Goal: Information Seeking & Learning: Learn about a topic

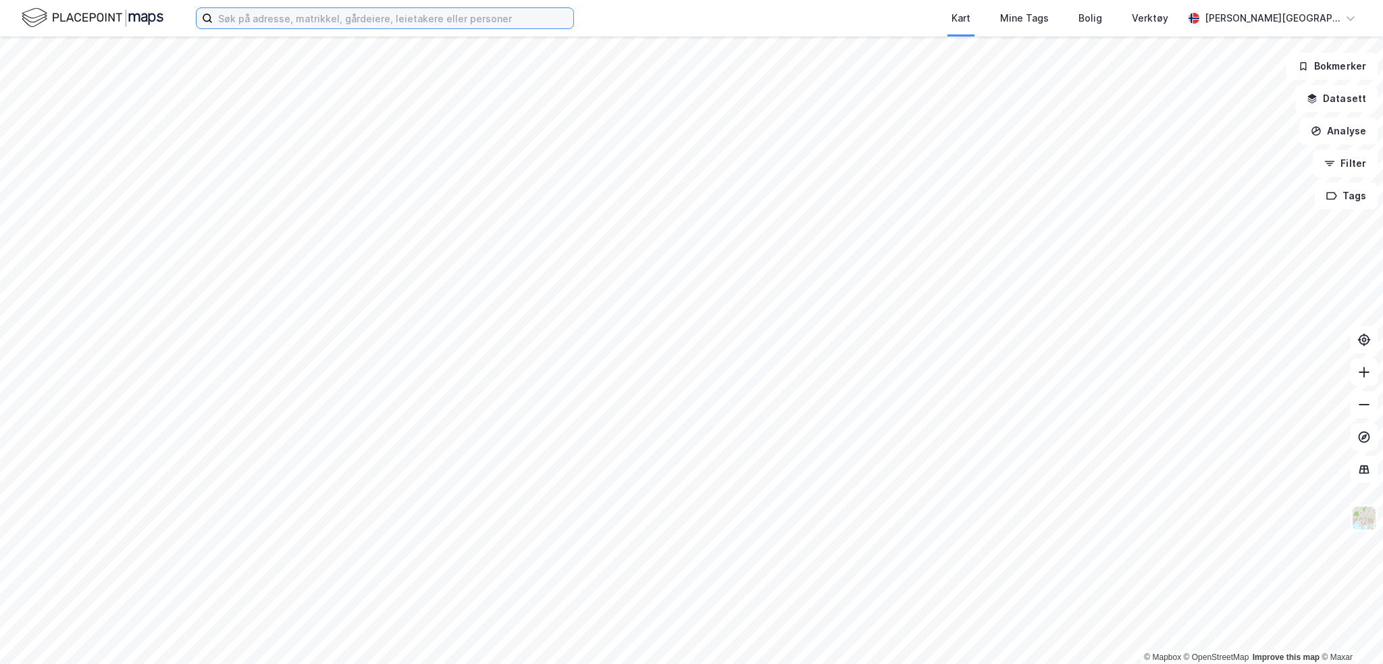
click at [402, 14] on input at bounding box center [393, 18] width 361 height 20
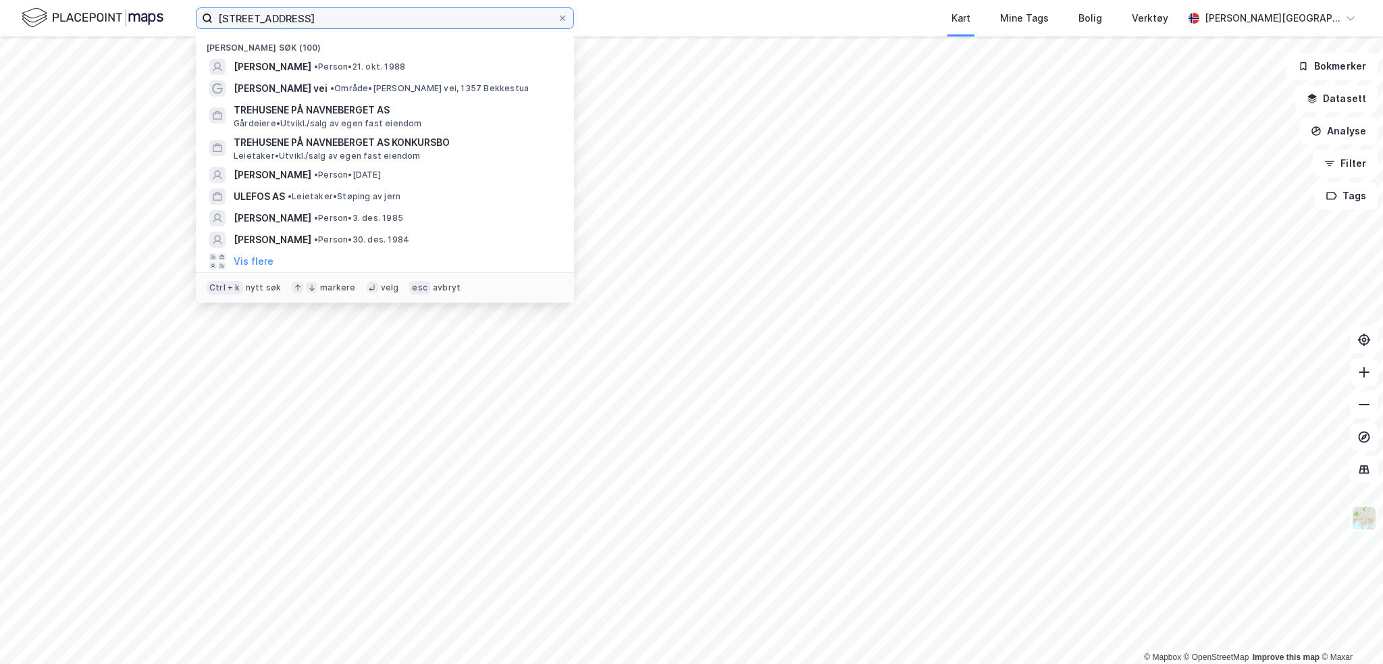
type input "aspelienga 21"
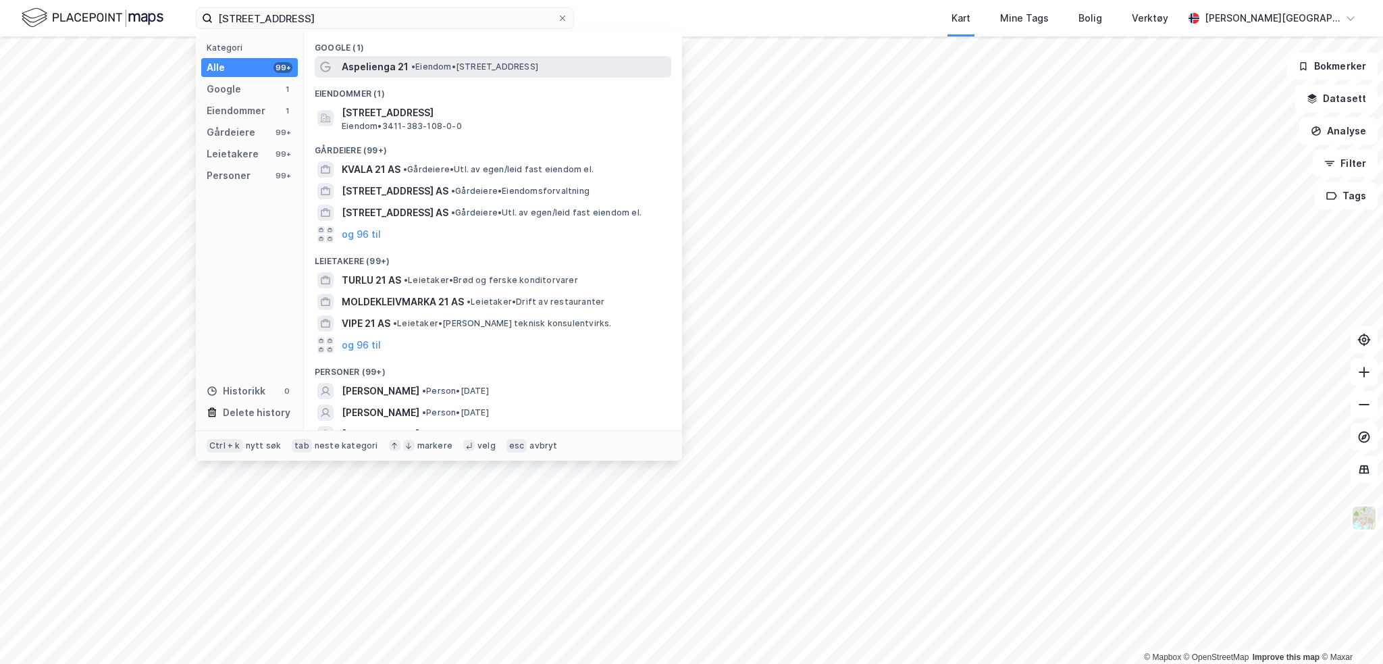
click at [429, 66] on span "• Eiendom • Aspelienga 21, 2390 Moelv" at bounding box center [474, 66] width 127 height 11
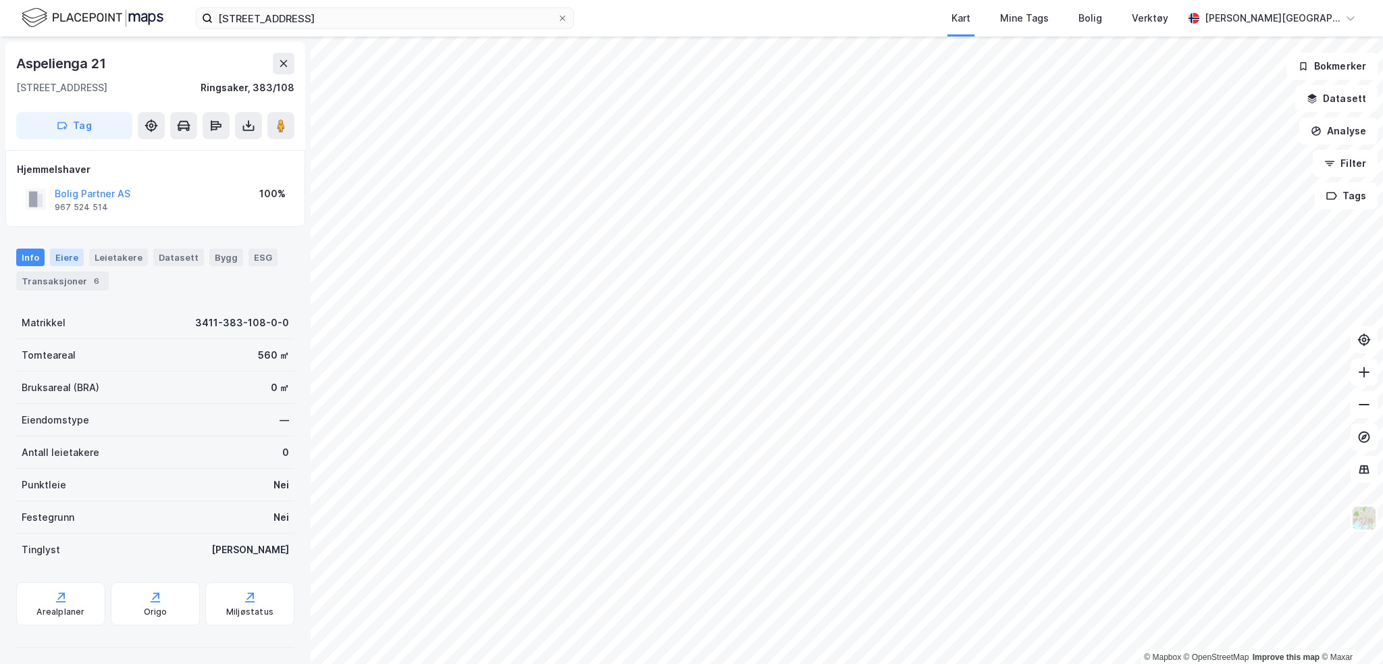
click at [72, 259] on div "Eiere" at bounding box center [67, 258] width 34 height 18
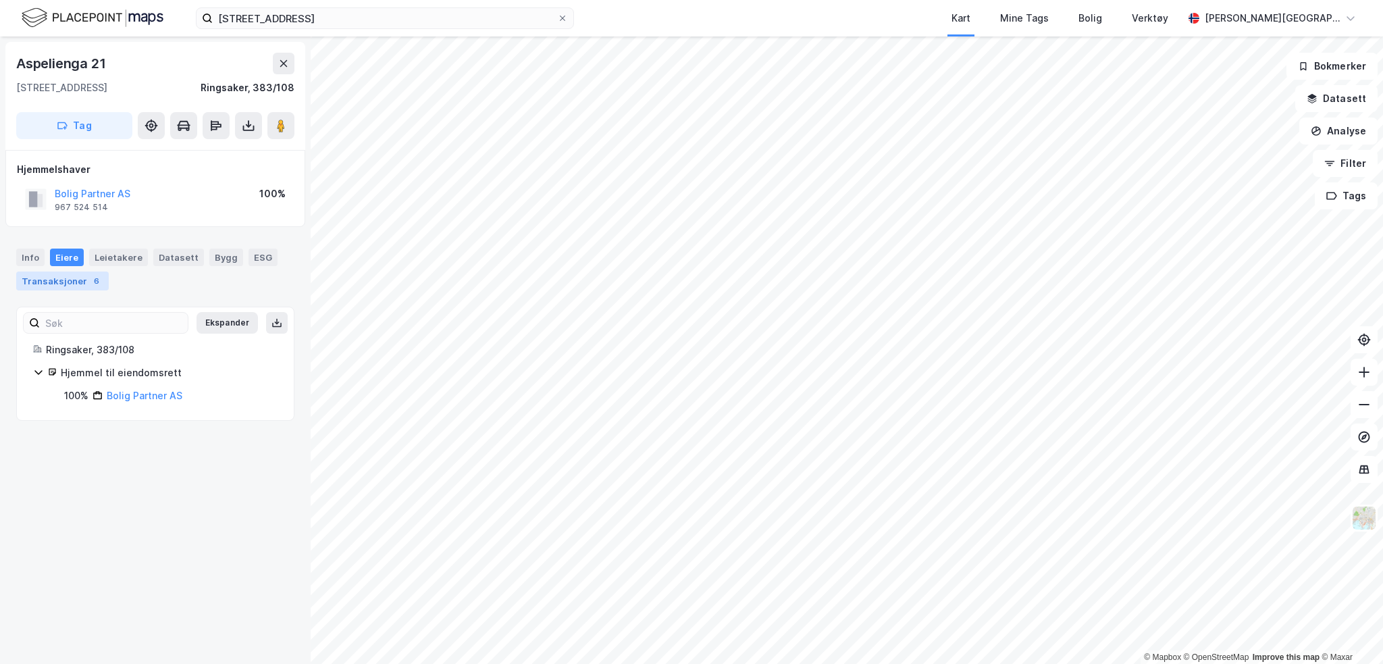
click at [66, 274] on div "Transaksjoner 6" at bounding box center [62, 280] width 93 height 19
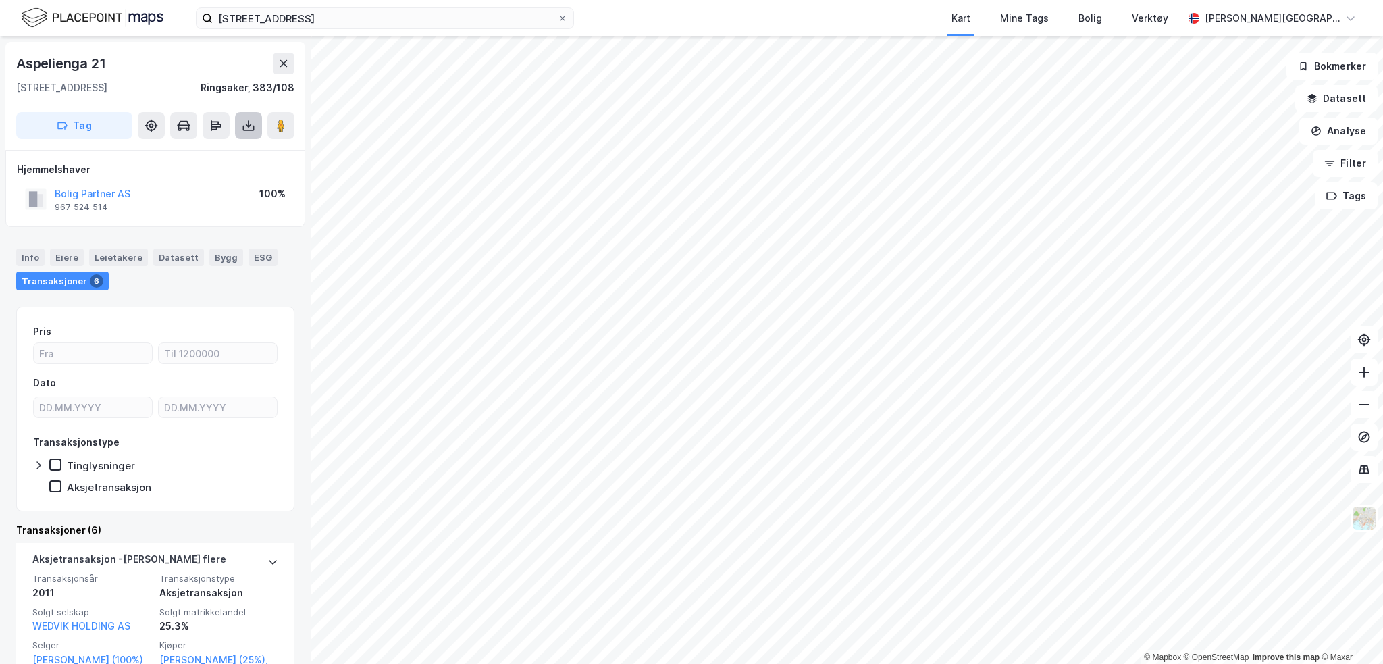
click at [246, 126] on icon at bounding box center [249, 126] width 14 height 14
click at [227, 148] on div "Last ned grunnbok" at bounding box center [190, 153] width 144 height 22
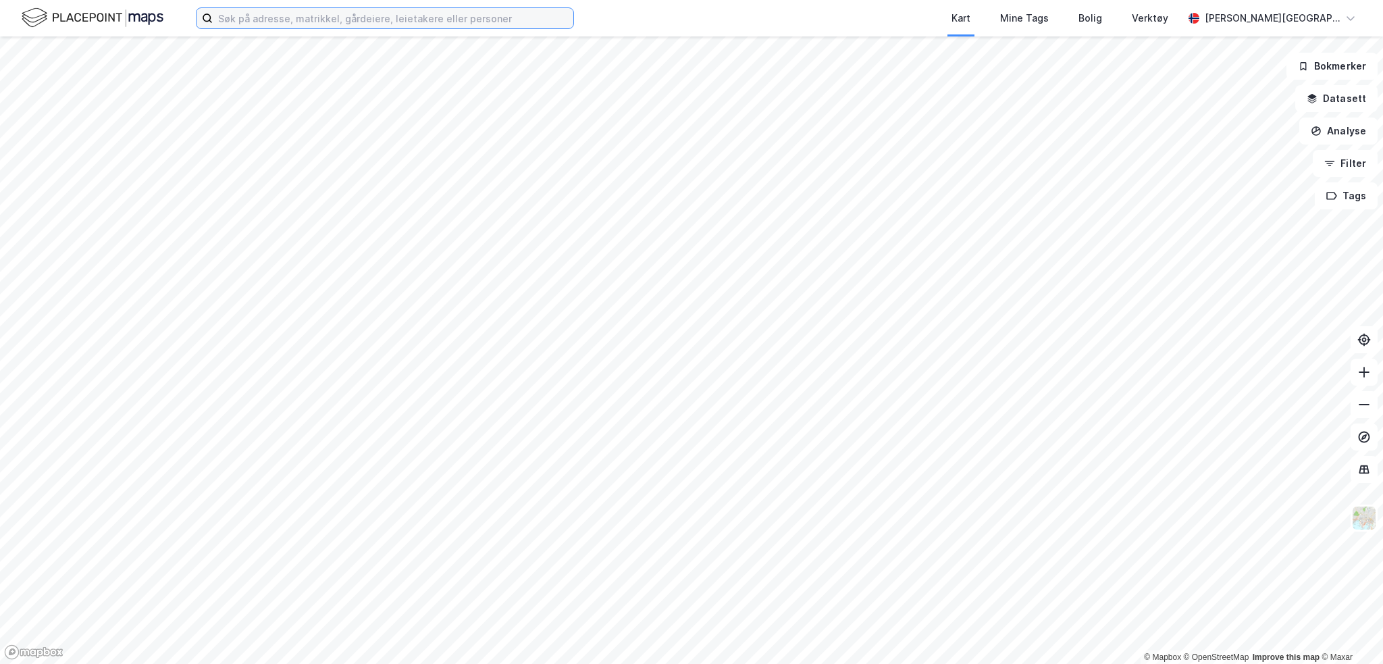
click at [508, 13] on input at bounding box center [393, 18] width 361 height 20
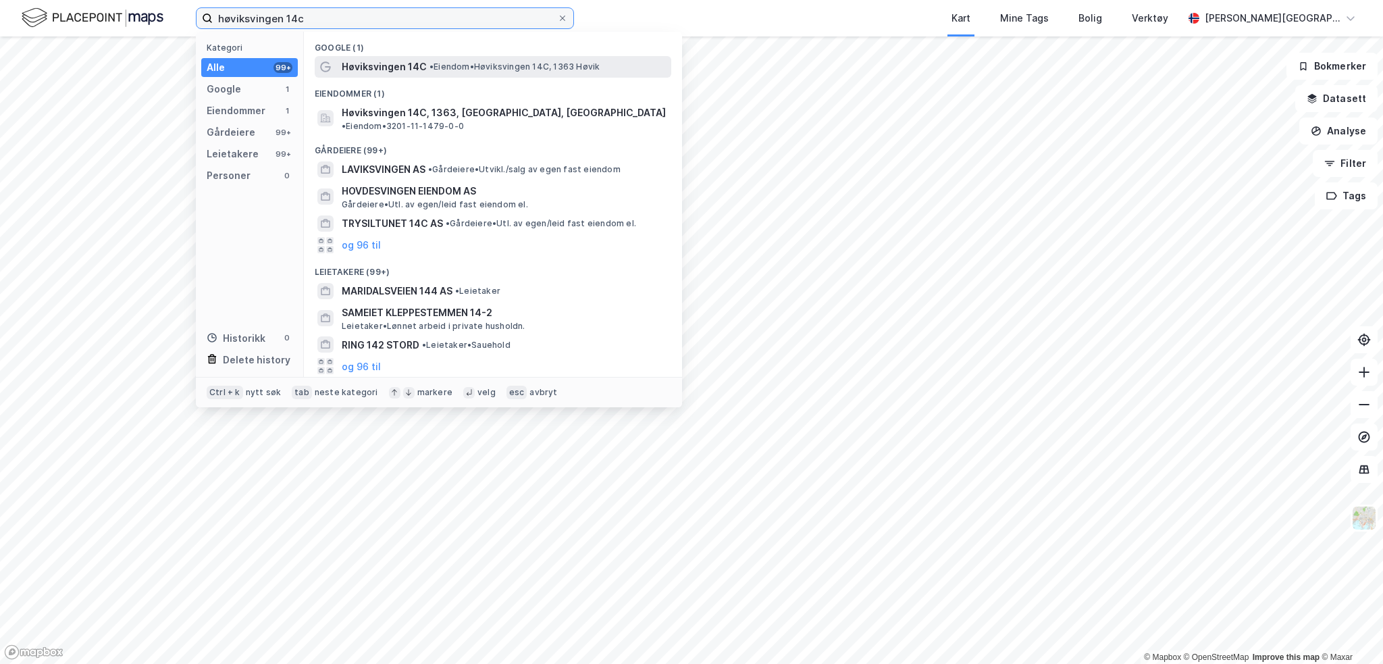
type input "høviksvingen 14c"
click at [406, 61] on span "Høviksvingen 14C" at bounding box center [384, 67] width 85 height 16
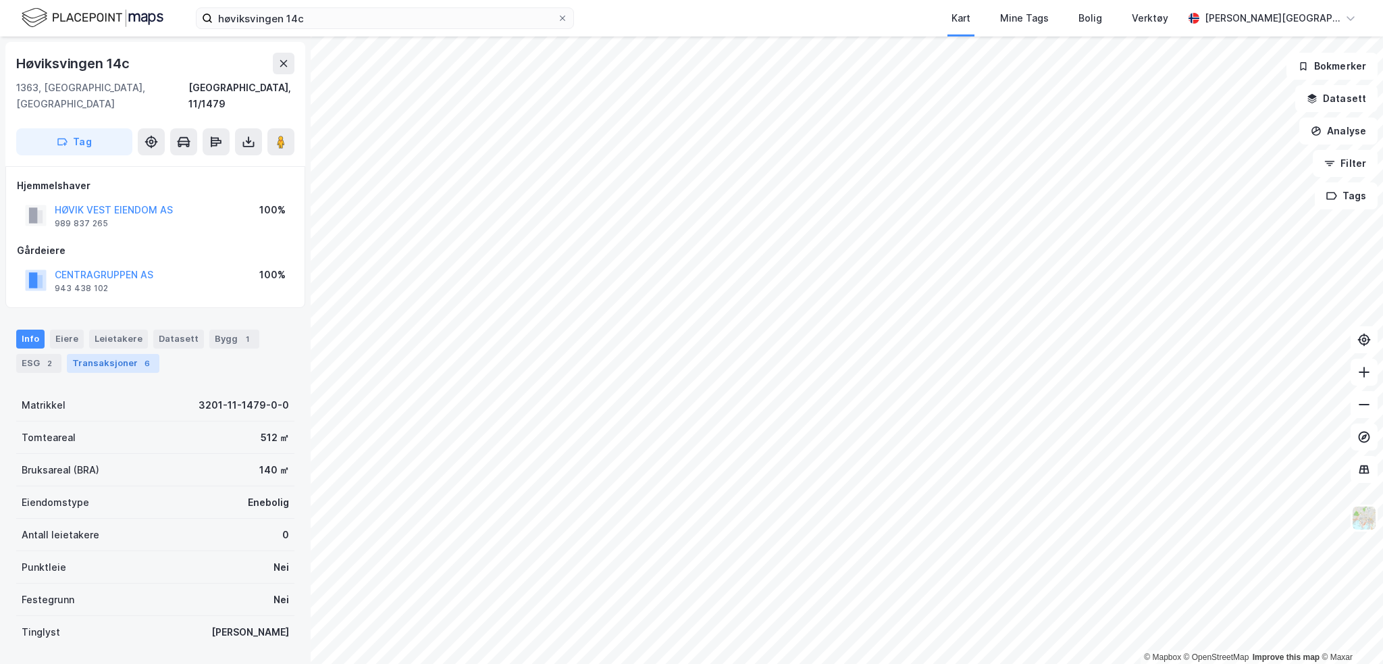
click at [99, 354] on div "Transaksjoner 6" at bounding box center [113, 363] width 93 height 19
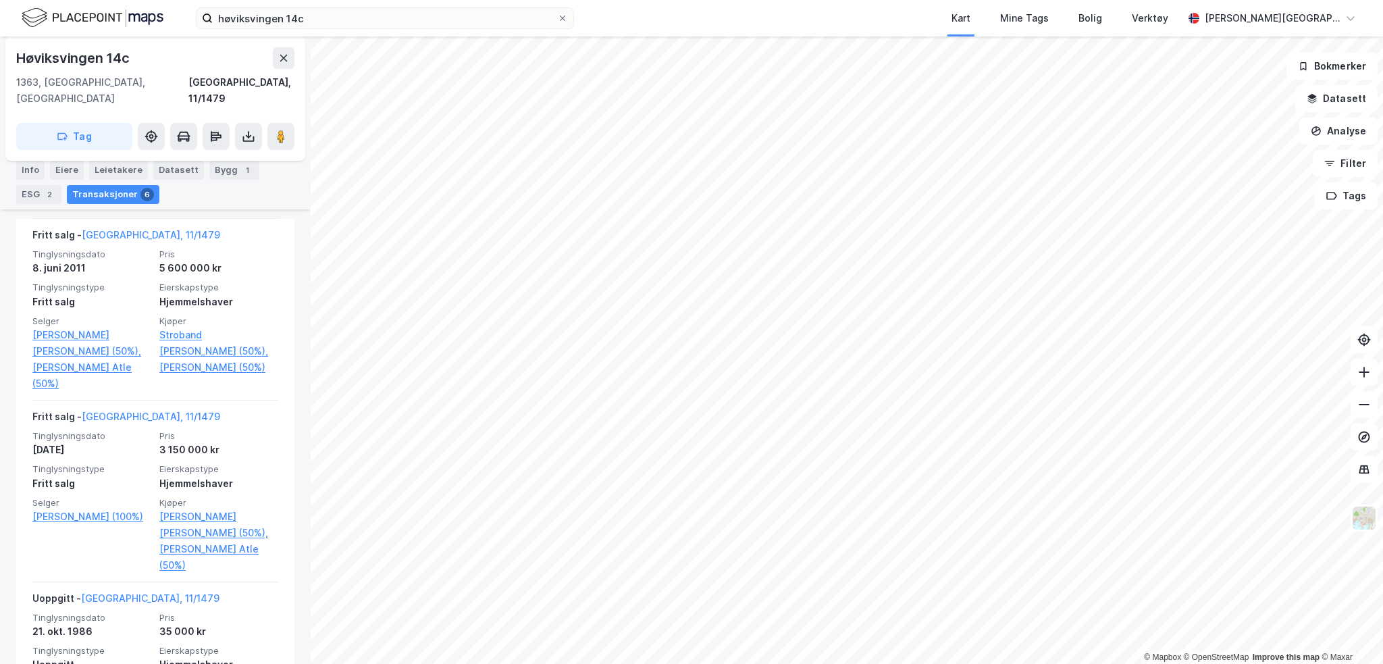
scroll to position [1114, 0]
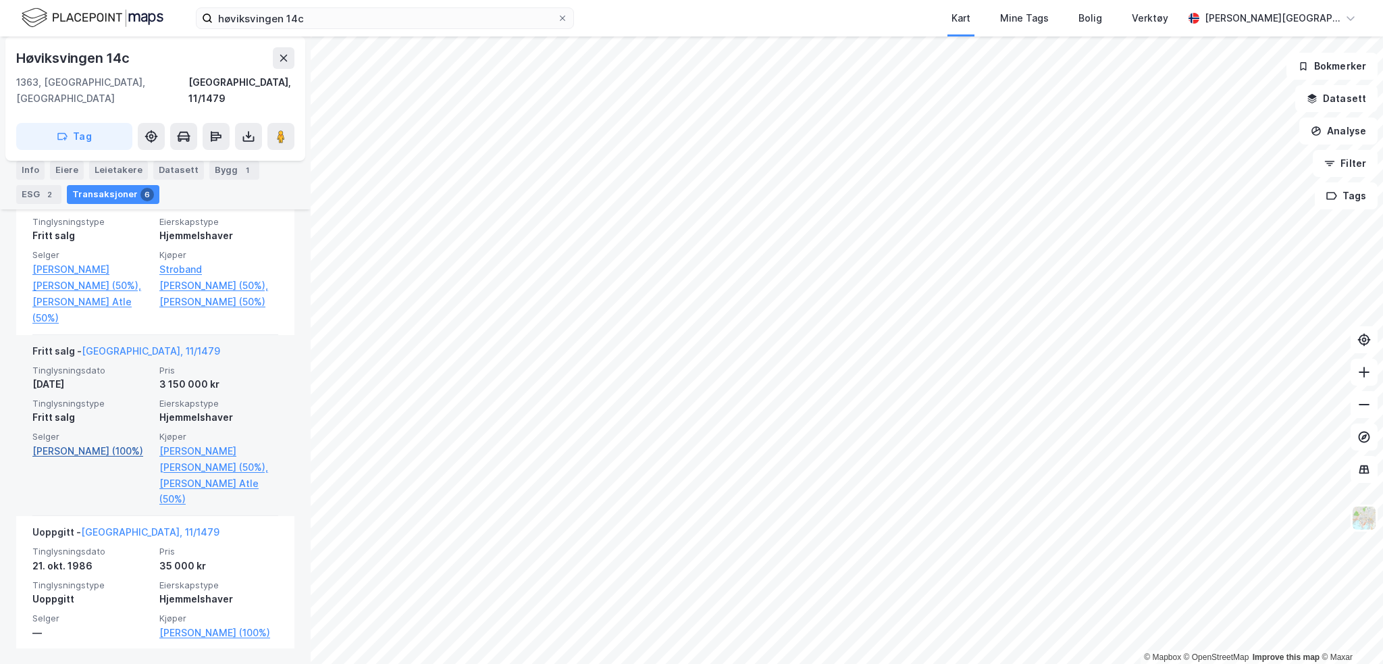
click at [96, 448] on link "[PERSON_NAME] (100%)" at bounding box center [91, 451] width 119 height 16
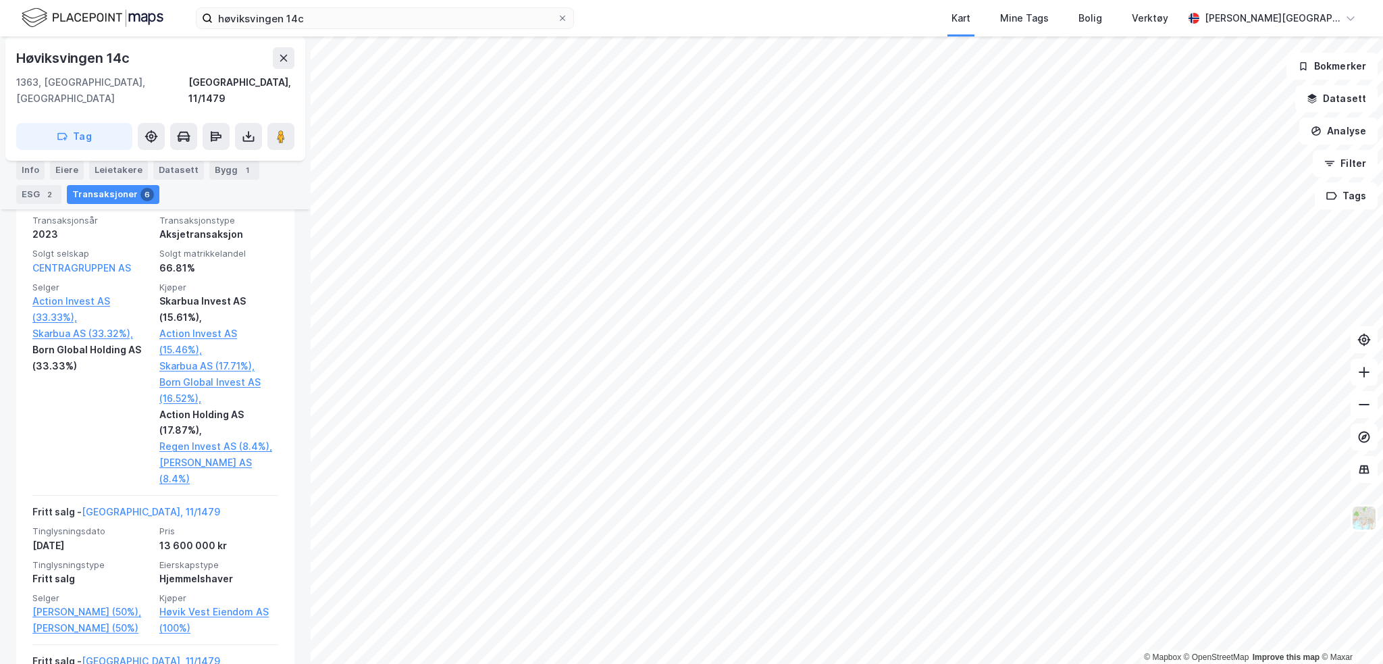
scroll to position [440, 0]
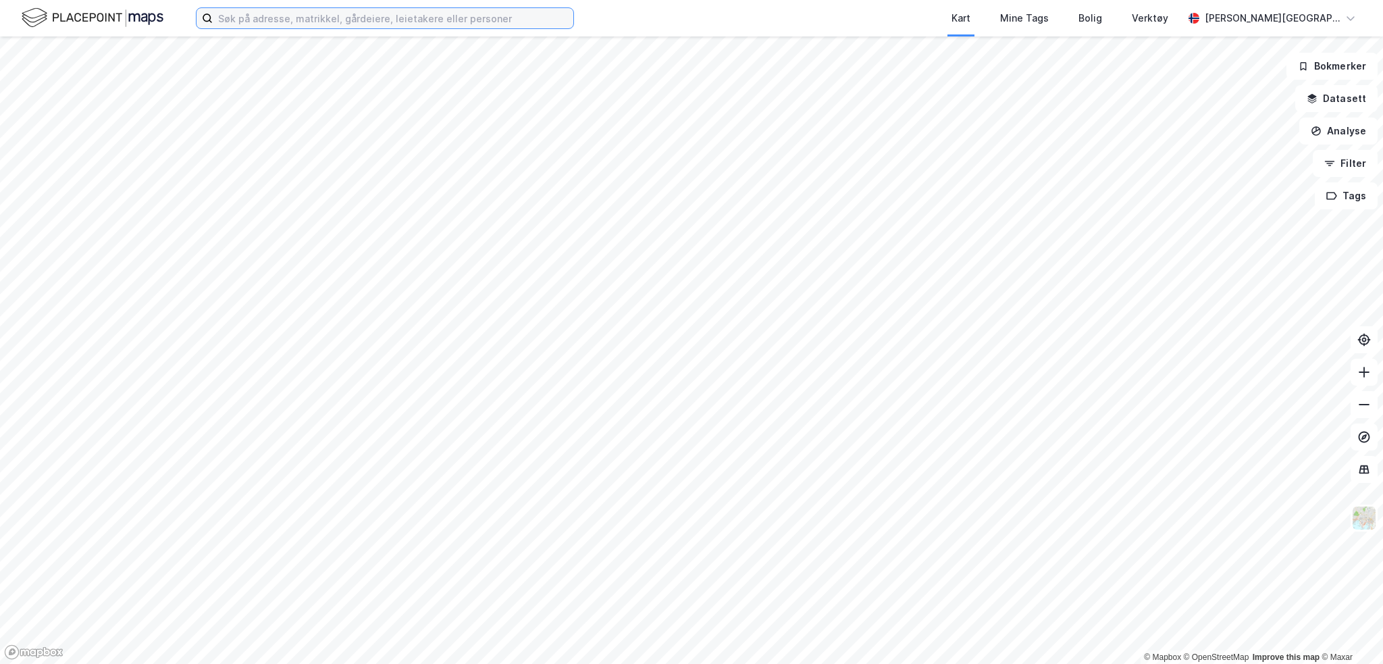
click at [288, 21] on input at bounding box center [393, 18] width 361 height 20
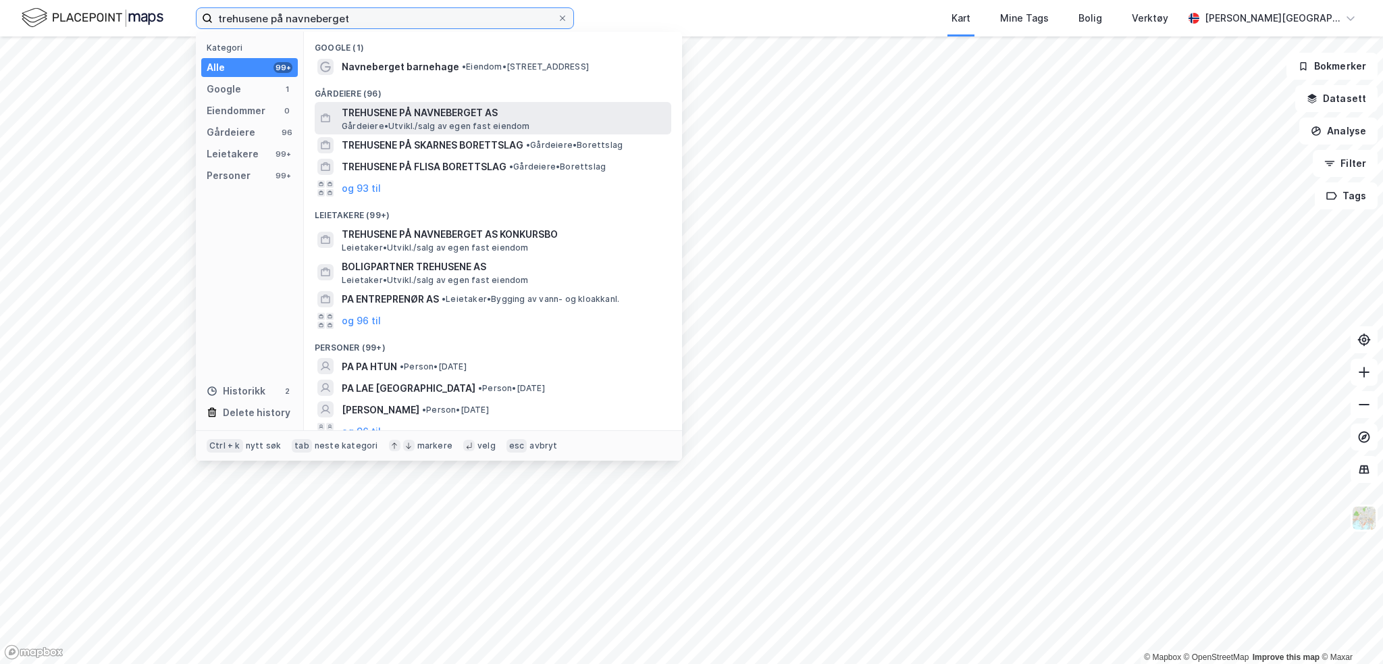
type input "trehusene på navneberget"
click at [448, 112] on span "TREHUSENE PÅ NAVNEBERGET AS" at bounding box center [504, 113] width 324 height 16
